Goal: Information Seeking & Learning: Find contact information

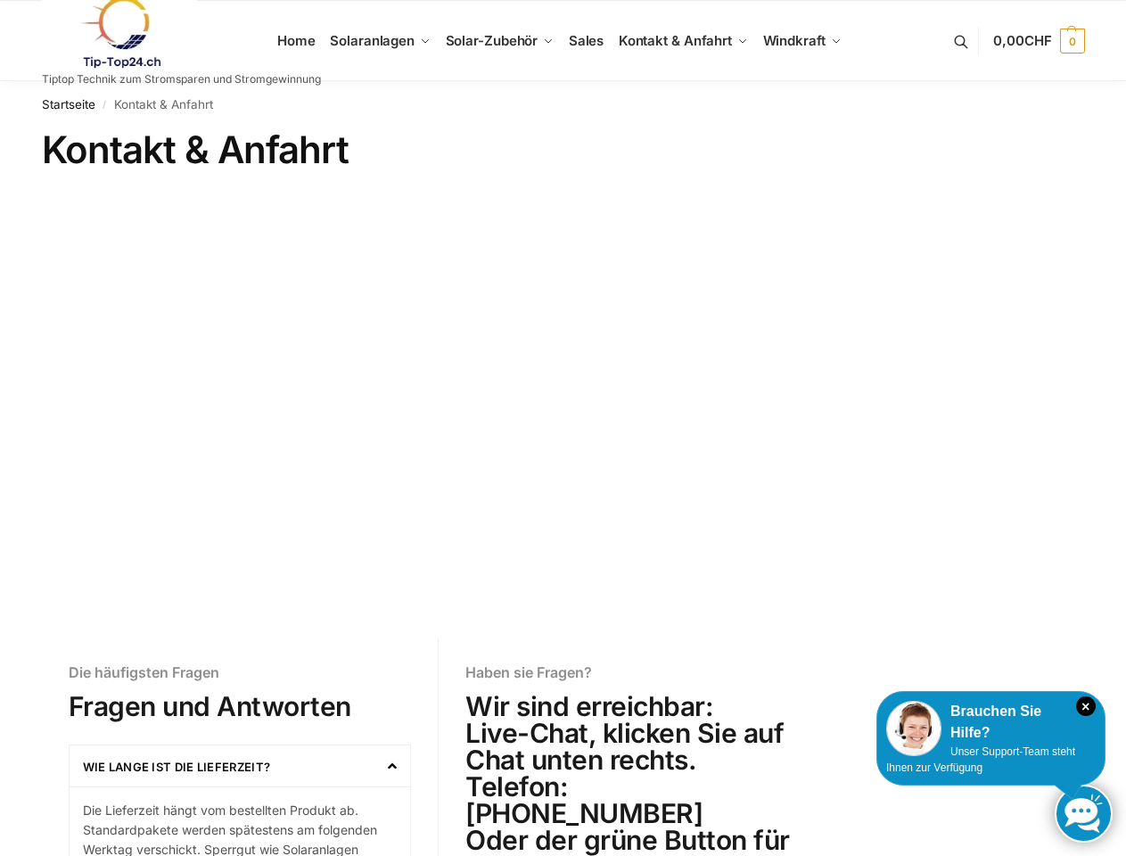
click at [1085, 706] on icon "×" at bounding box center [1086, 706] width 20 height 20
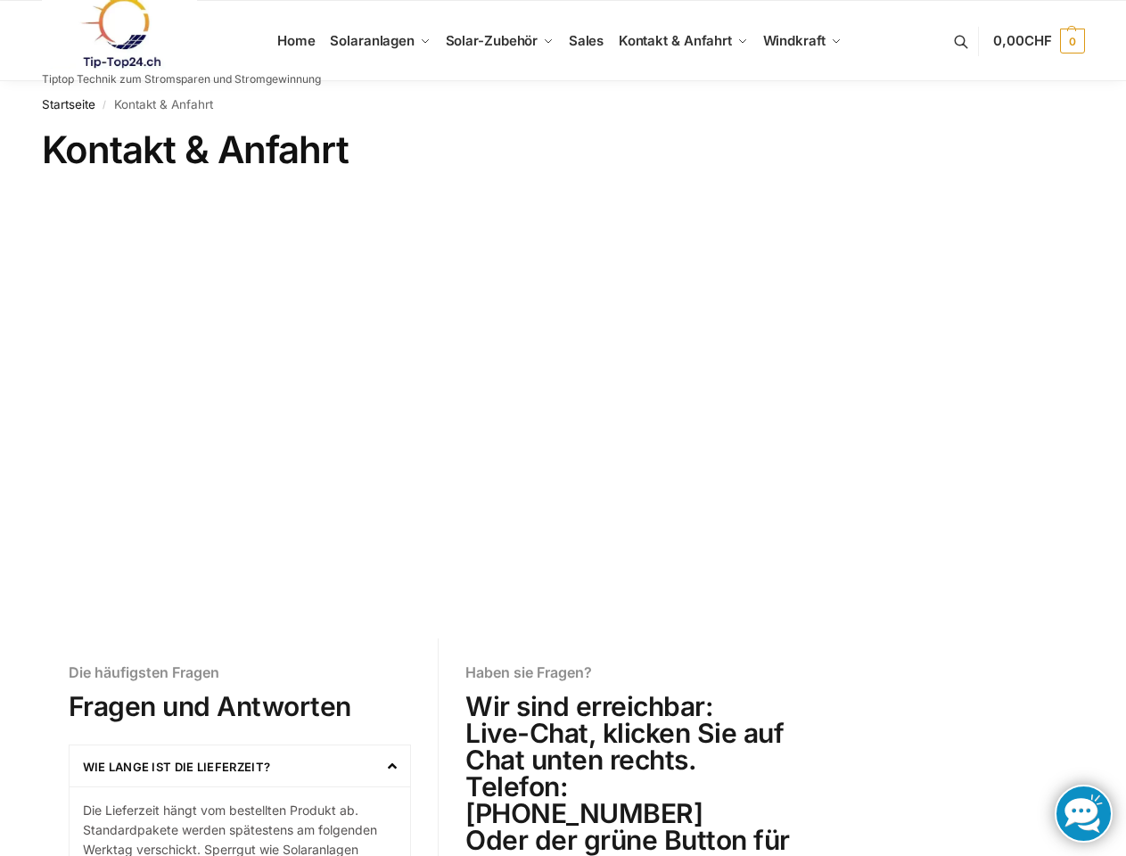
click at [918, 728] on div "Kontakt & Anfahrt Die häufigsten Fragen Fragen und Antworten Wie lange ist die …" at bounding box center [563, 792] width 1118 height 1330
click at [990, 722] on div "Kontakt & Anfahrt Die häufigsten Fragen Fragen und Antworten Wie lange ist die …" at bounding box center [563, 792] width 1118 height 1330
click at [980, 759] on div "Kontakt & Anfahrt Die häufigsten Fragen Fragen und Antworten Wie lange ist die …" at bounding box center [563, 792] width 1118 height 1330
click at [1083, 813] on link at bounding box center [1083, 813] width 58 height 58
click at [1036, 41] on span "CHF" at bounding box center [1038, 40] width 28 height 17
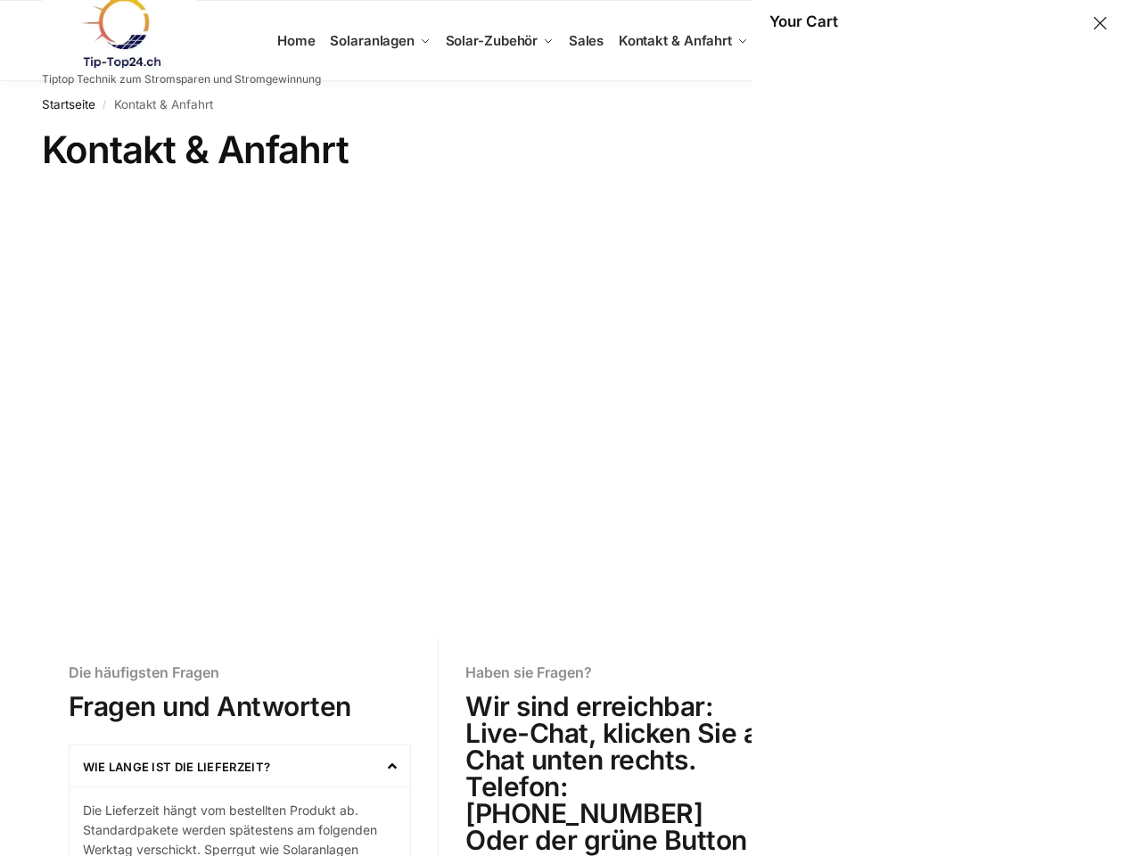
click at [240, 766] on link "Wie lange ist die Lieferzeit?" at bounding box center [177, 766] width 188 height 14
